Goal: Use online tool/utility: Utilize a website feature to perform a specific function

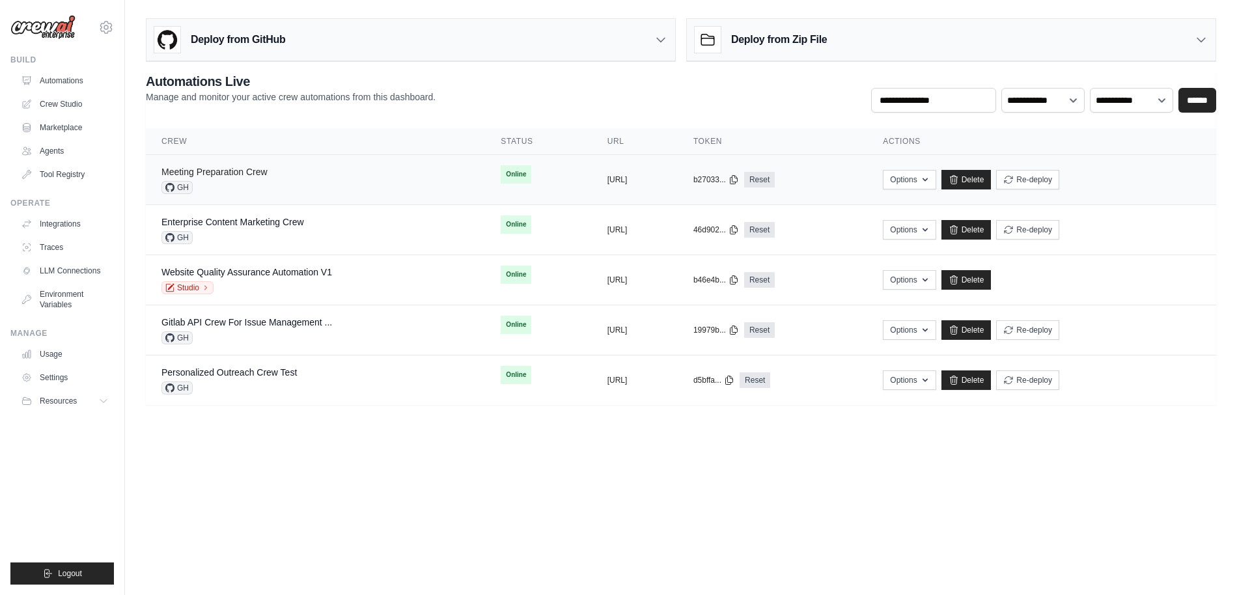
click at [262, 176] on link "Meeting Preparation Crew" at bounding box center [215, 172] width 106 height 10
click at [243, 175] on link "Meeting Preparation Crew" at bounding box center [215, 172] width 106 height 10
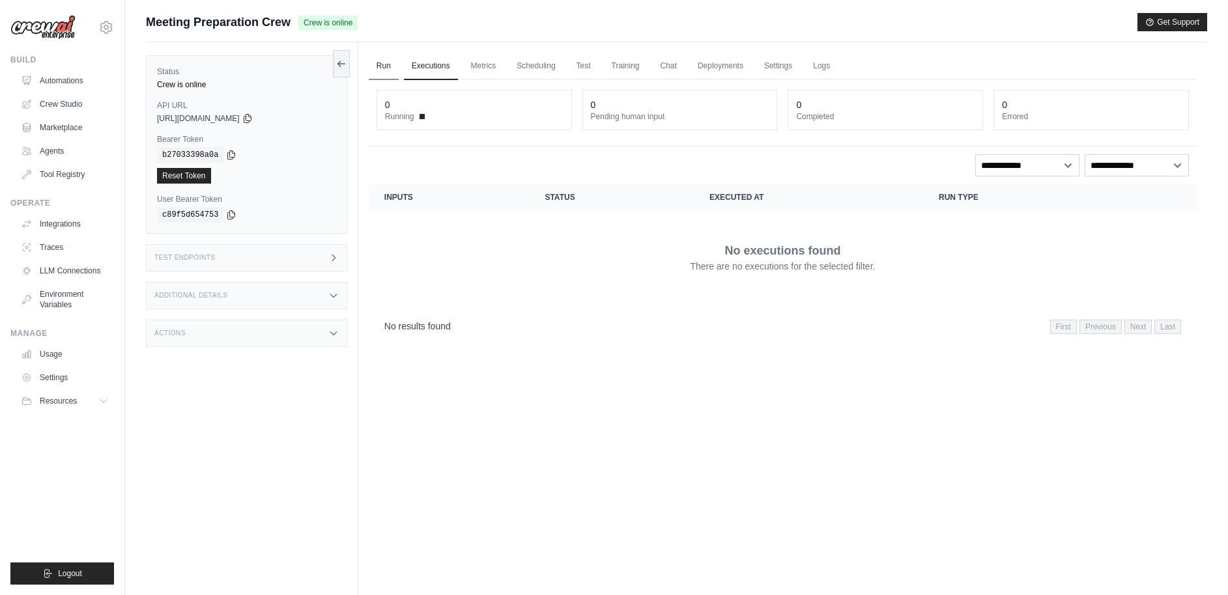
click at [386, 68] on link "Run" at bounding box center [384, 66] width 30 height 27
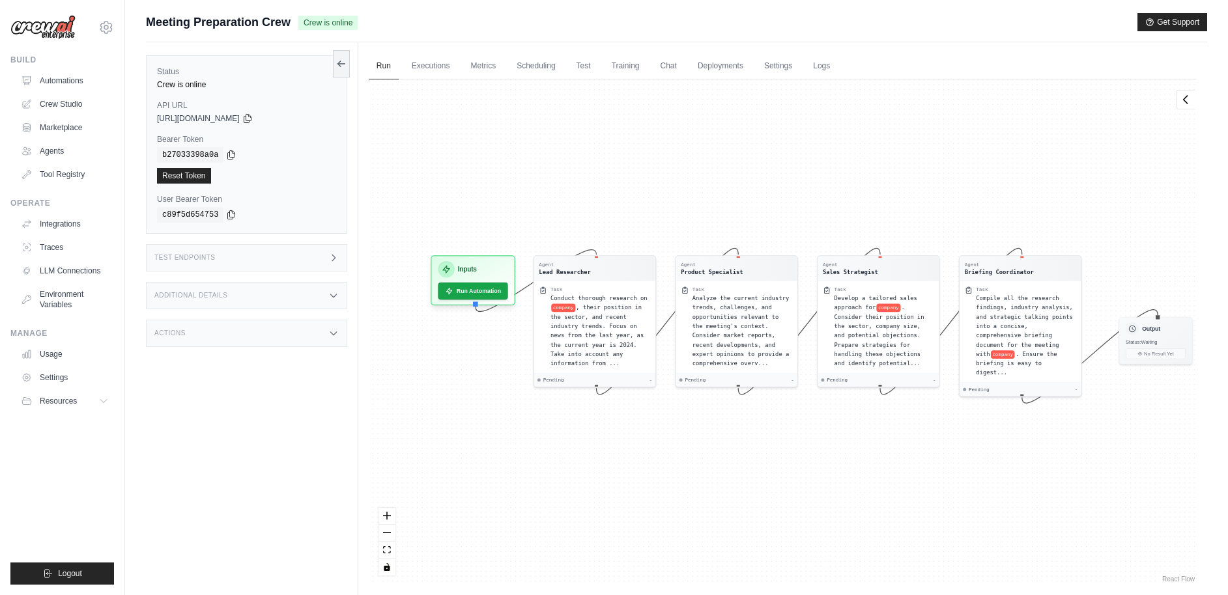
click at [580, 146] on div "Agent Lead Researcher Task Conduct thorough research on company , their positio…" at bounding box center [783, 332] width 828 height 506
